Goal: Navigation & Orientation: Find specific page/section

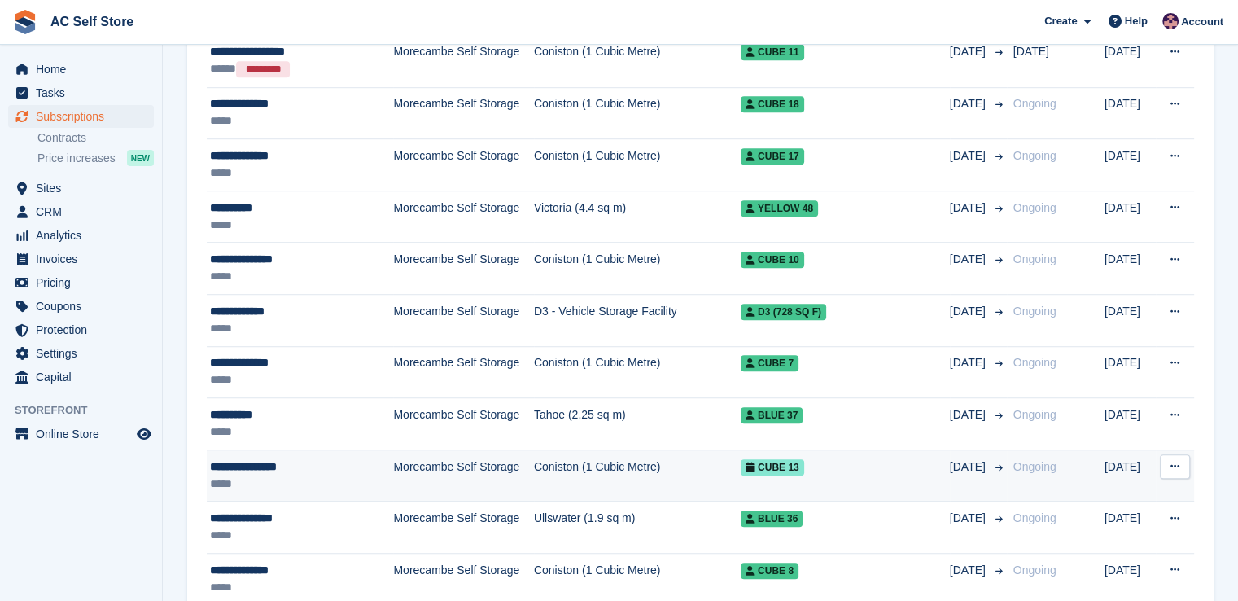
scroll to position [1116, 0]
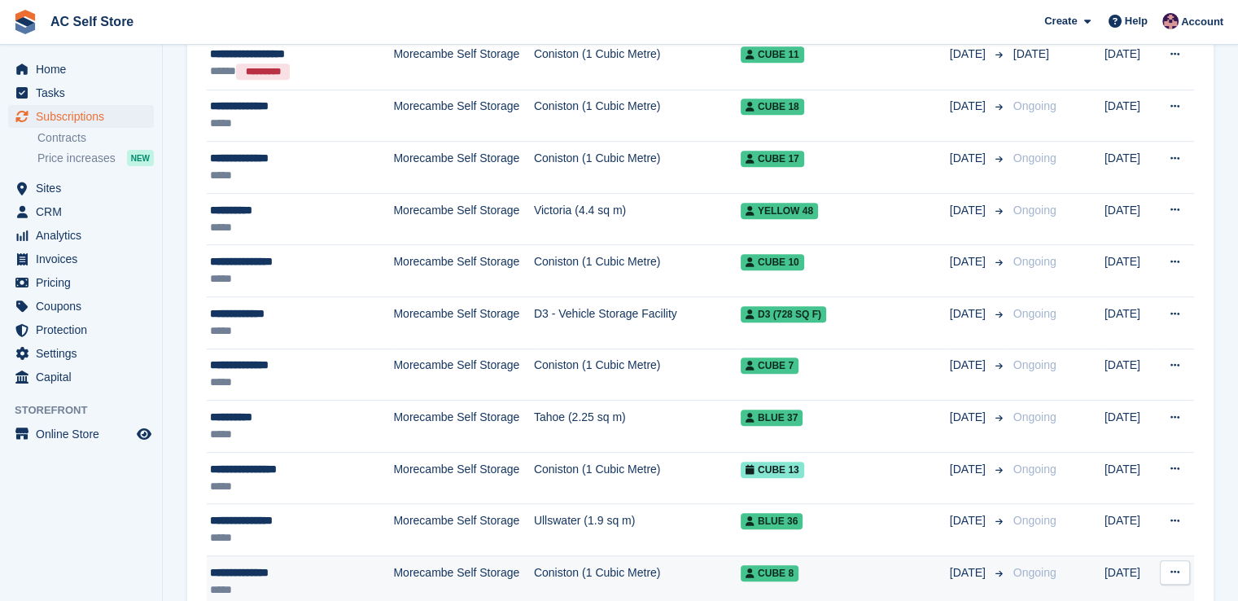
click at [1188, 594] on td "View customer Issue contract Cancel subscription" at bounding box center [1175, 581] width 38 height 52
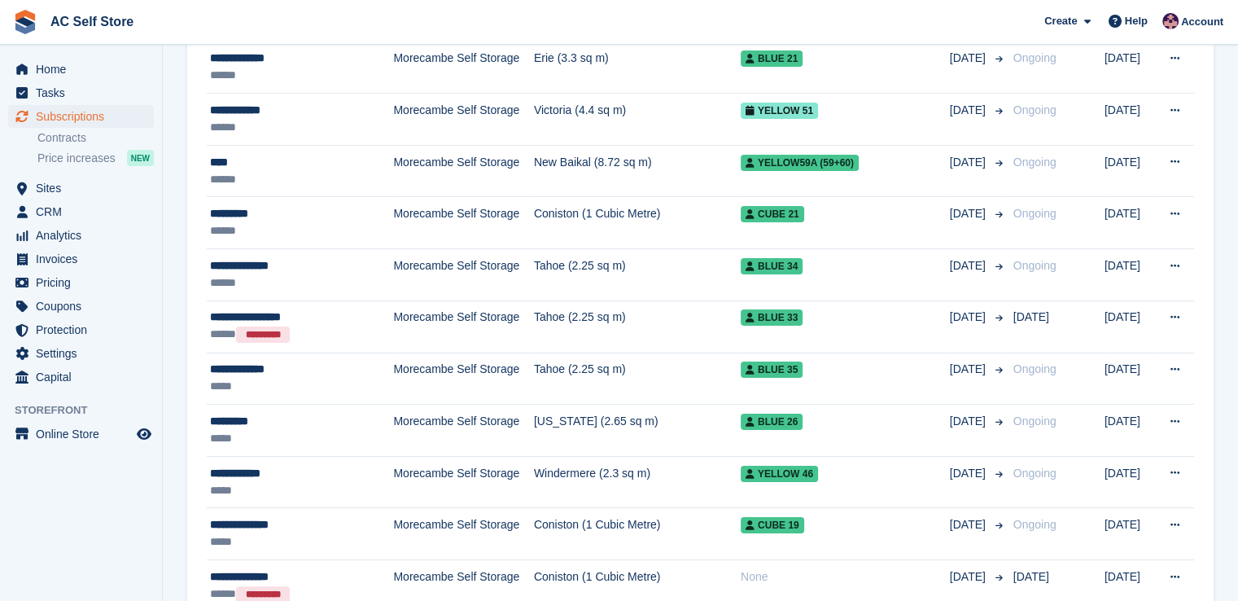
scroll to position [221, 0]
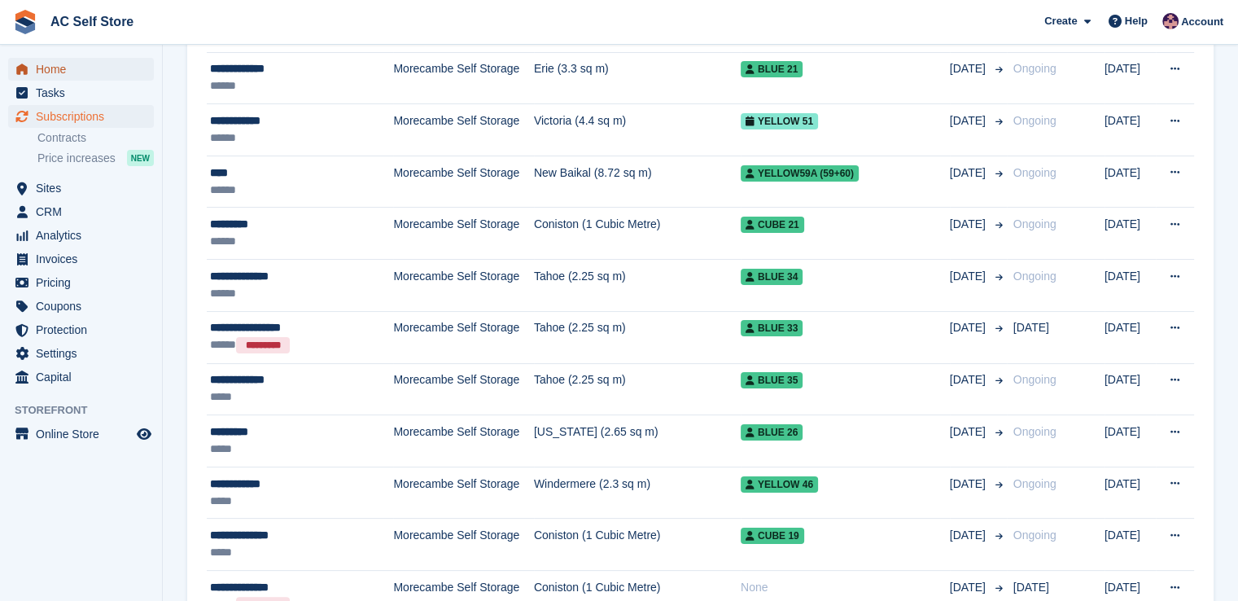
click at [90, 72] on span "Home" at bounding box center [85, 69] width 98 height 23
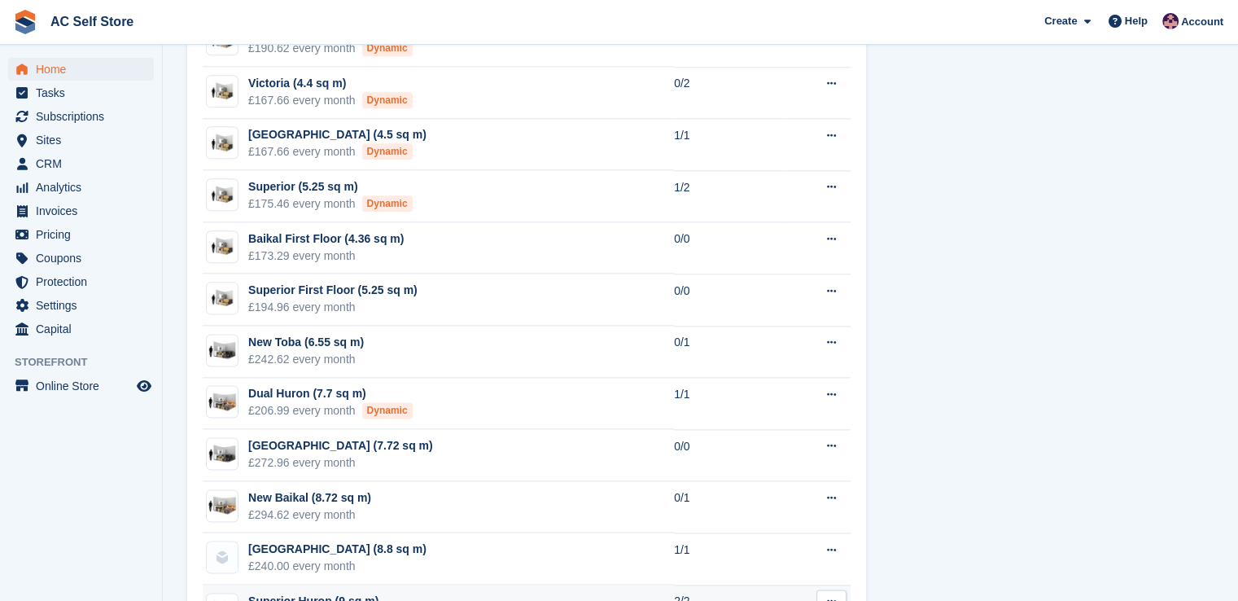
scroll to position [1937, 0]
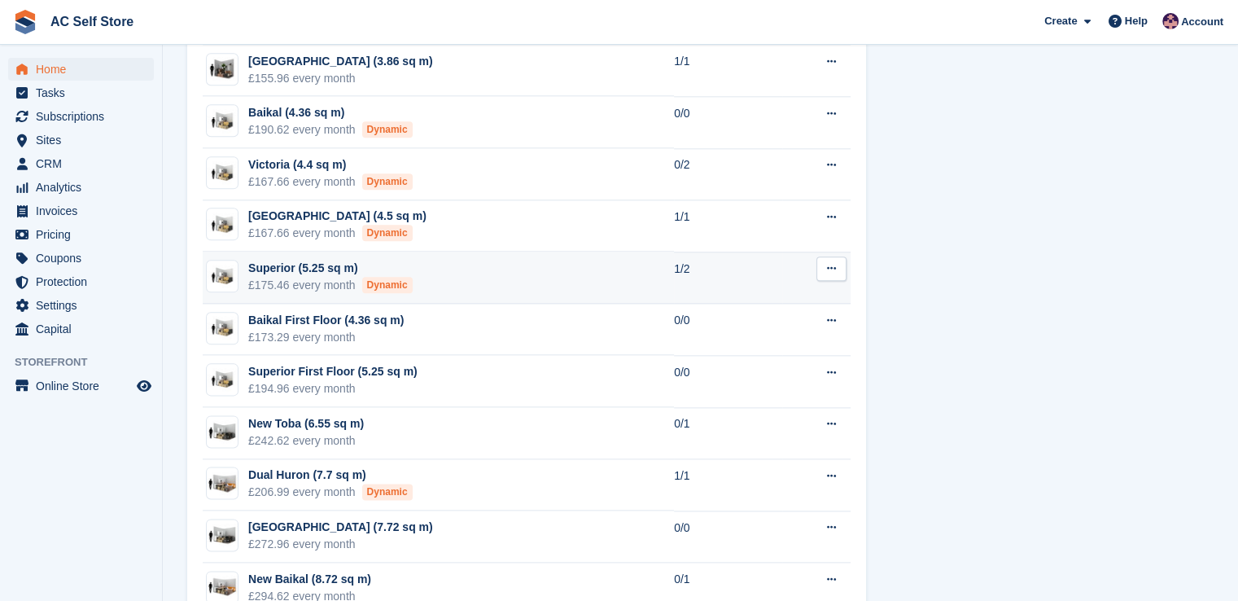
click at [301, 260] on div "Superior (5.25 sq m)" at bounding box center [330, 268] width 164 height 17
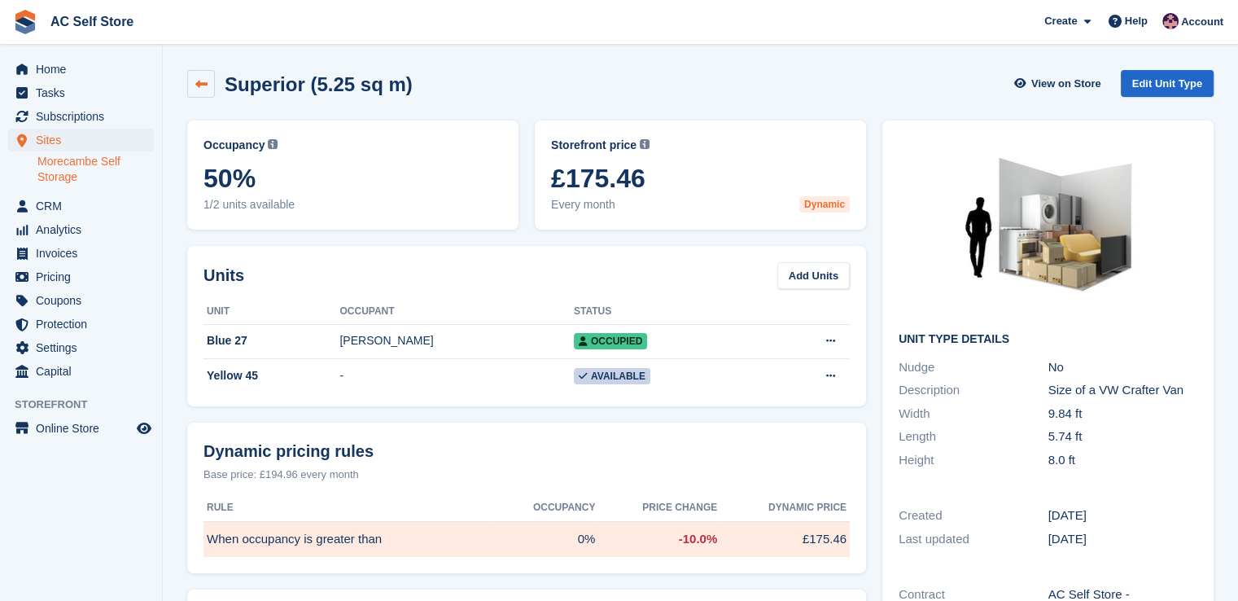
click at [203, 90] on link at bounding box center [201, 84] width 28 height 28
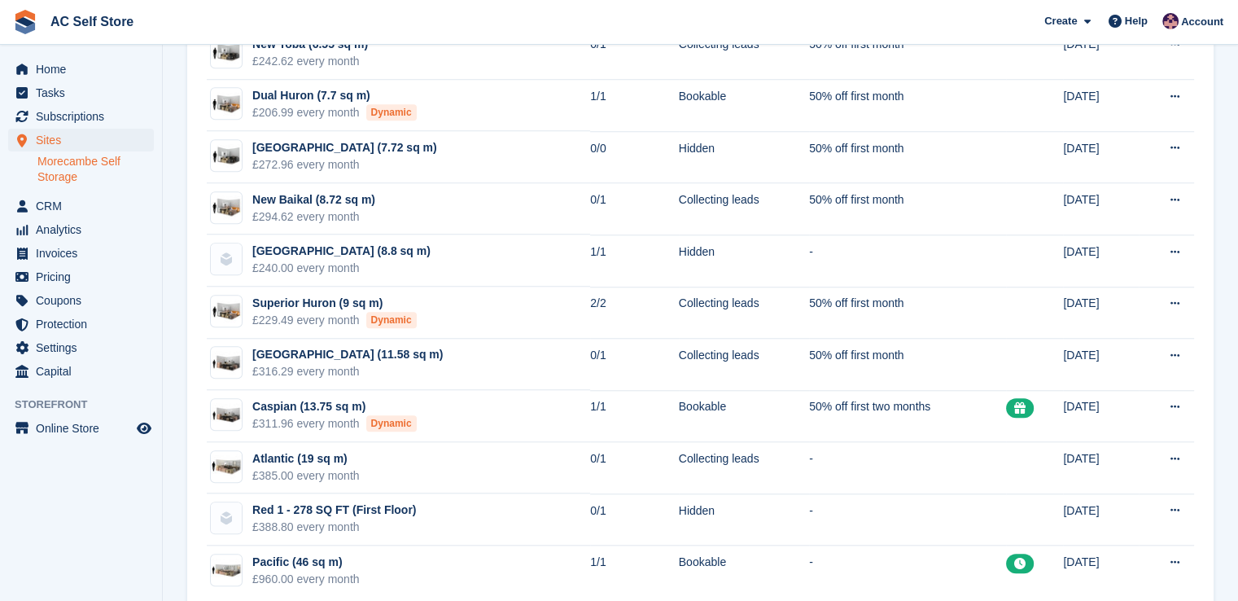
scroll to position [1460, 0]
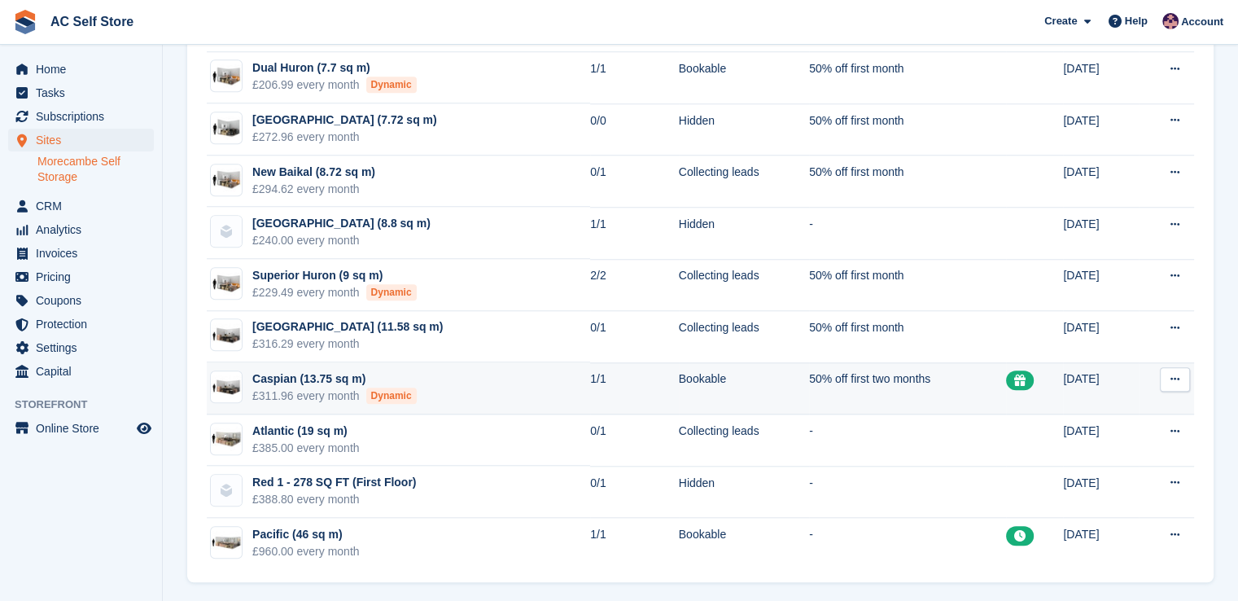
click at [322, 375] on div "Caspian (13.75 sq m)" at bounding box center [334, 378] width 164 height 17
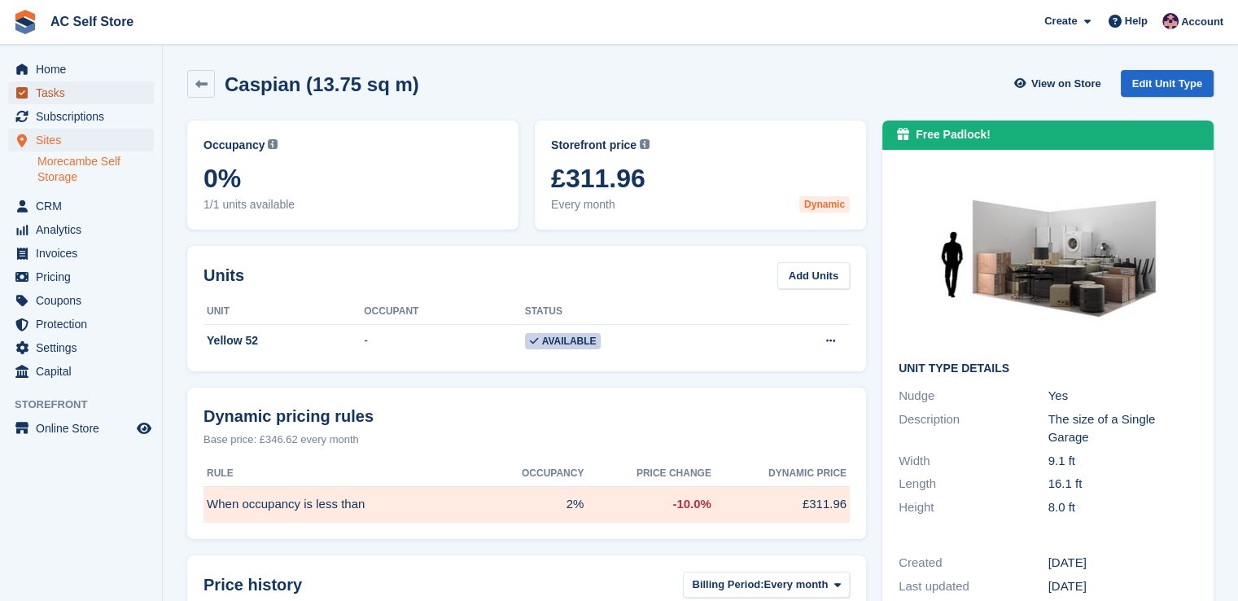
click at [75, 92] on span "Tasks" at bounding box center [85, 92] width 98 height 23
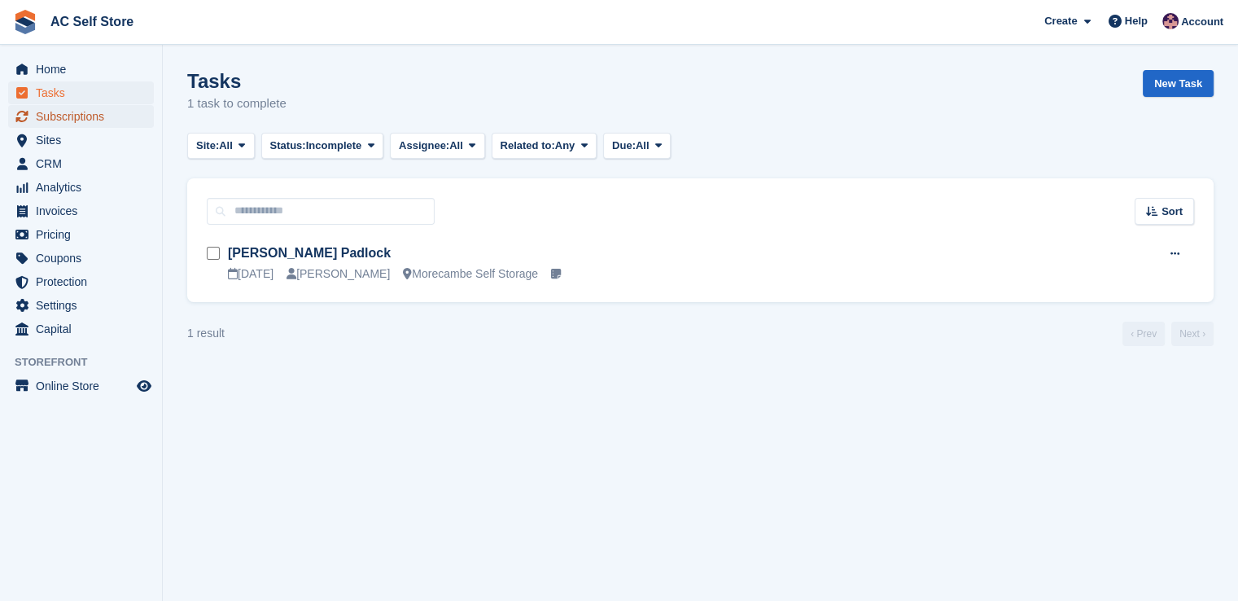
click at [121, 116] on span "Subscriptions" at bounding box center [85, 116] width 98 height 23
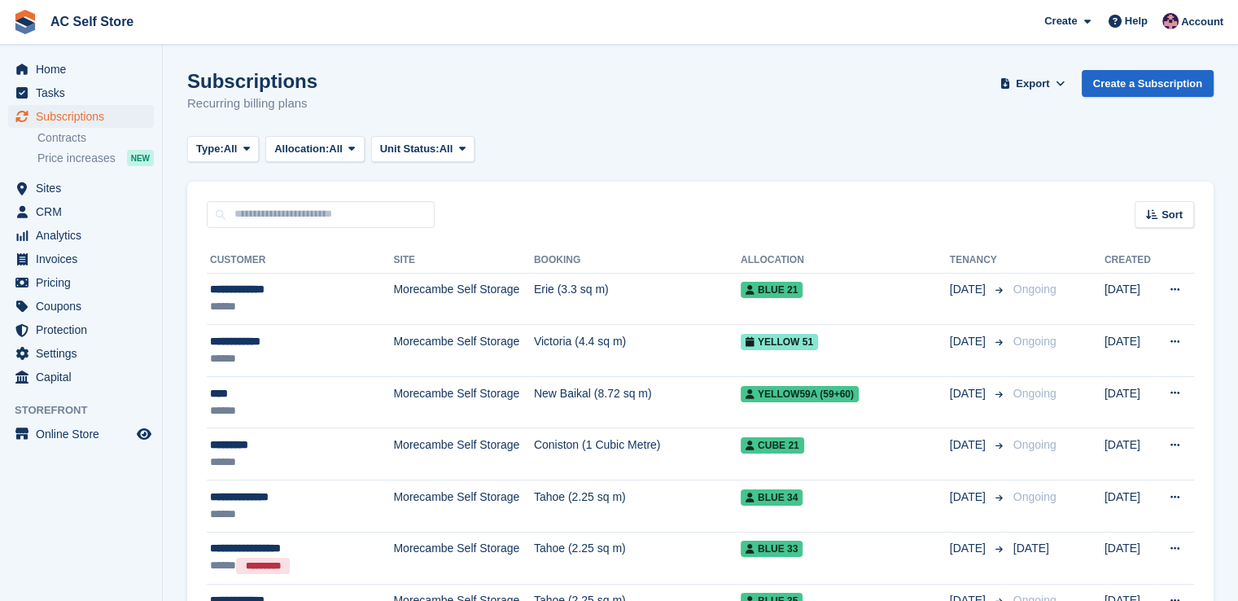
scroll to position [81, 0]
